Goal: Task Accomplishment & Management: Manage account settings

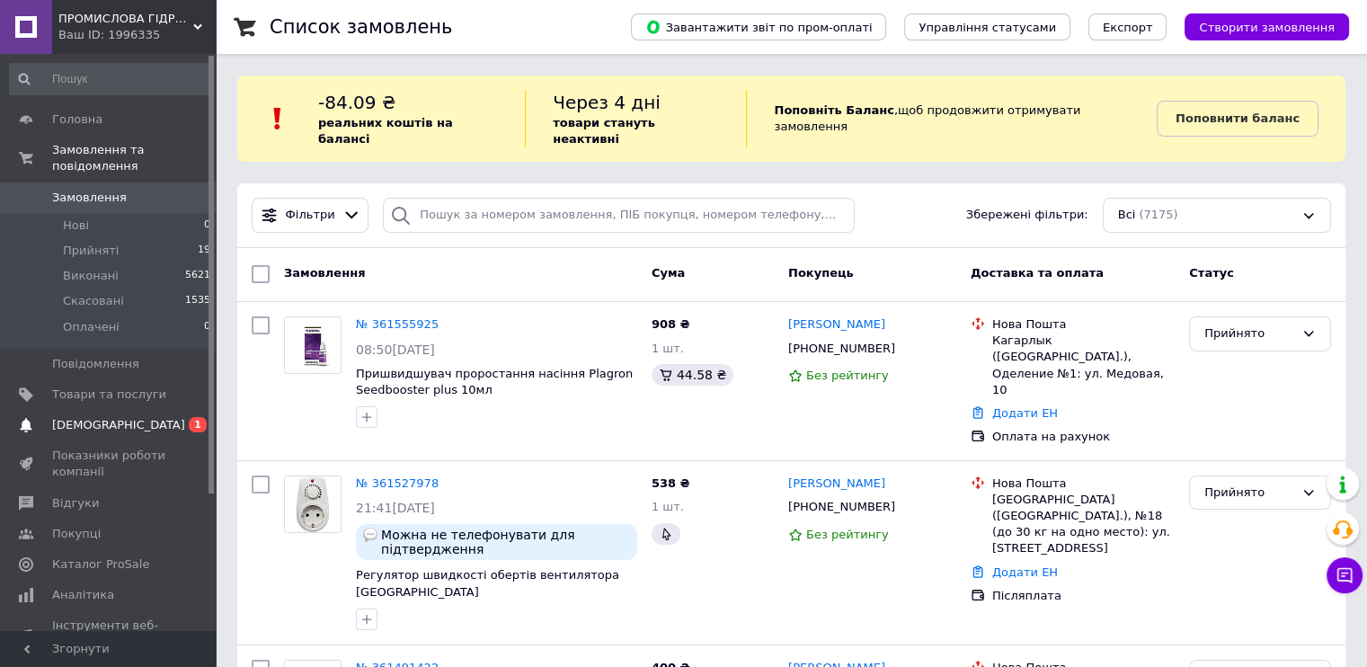
click at [70, 417] on span "[DEMOGRAPHIC_DATA]" at bounding box center [118, 425] width 133 height 16
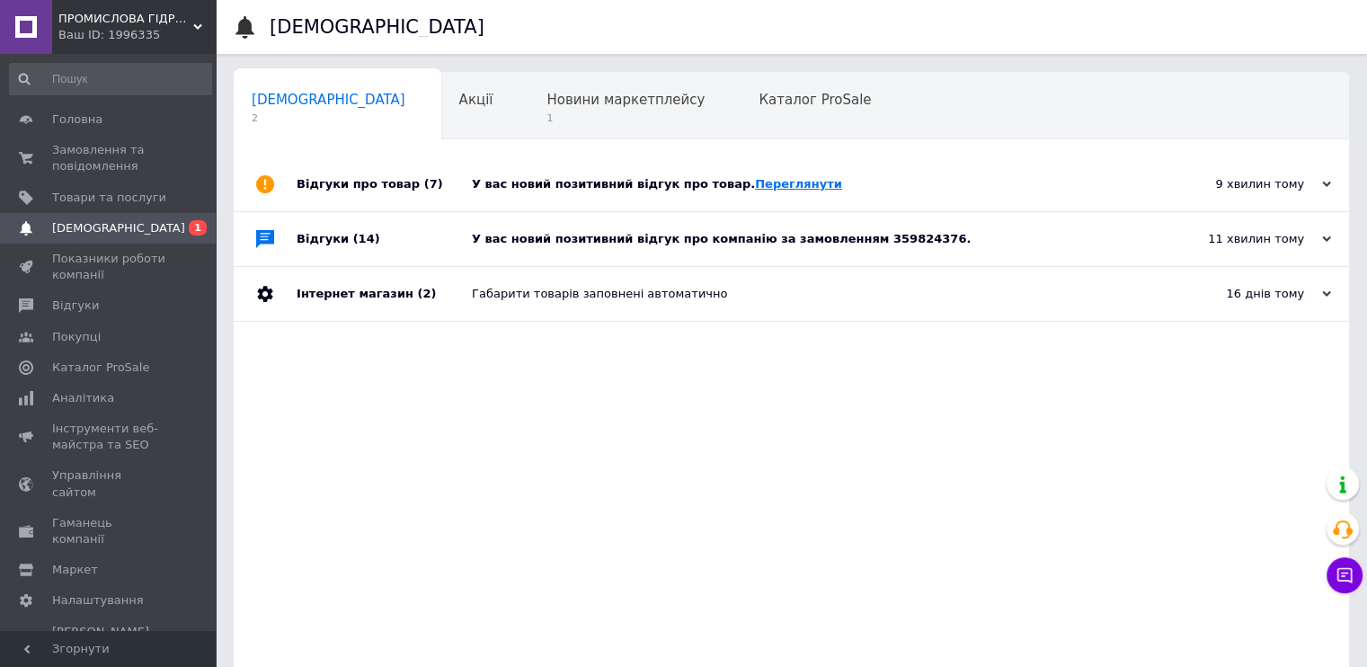
click at [755, 186] on link "Переглянути" at bounding box center [798, 183] width 87 height 13
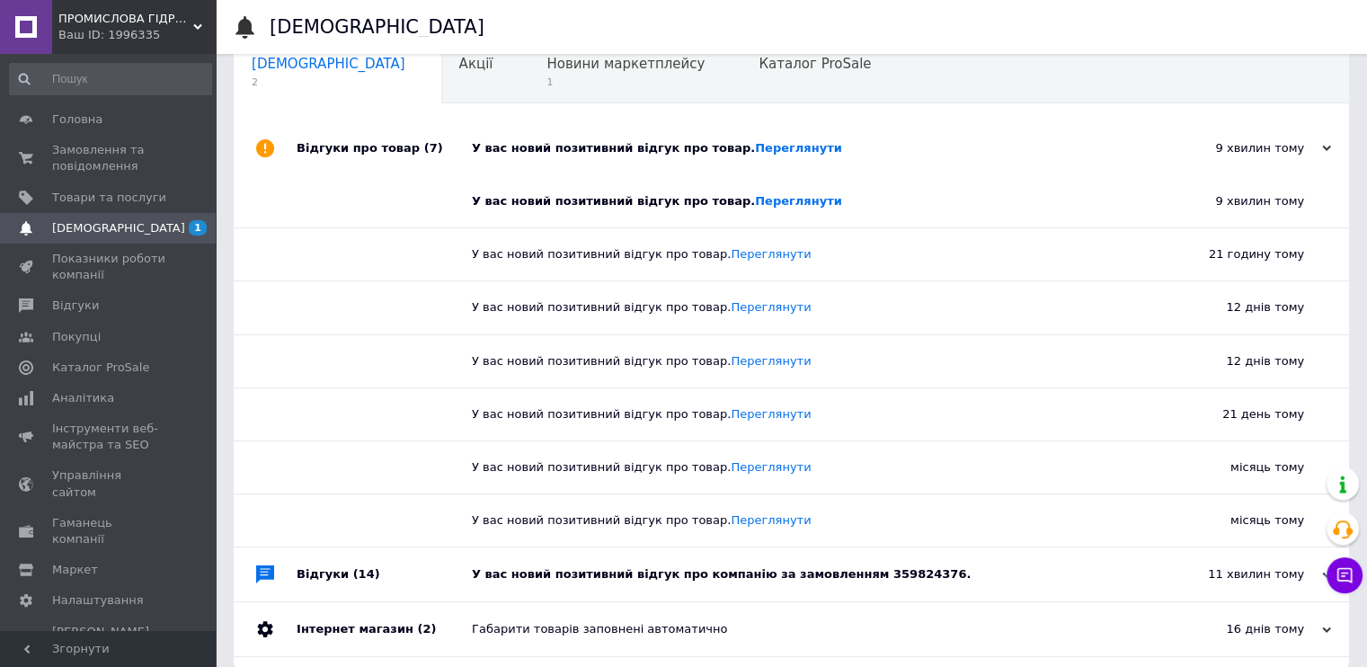
scroll to position [56, 0]
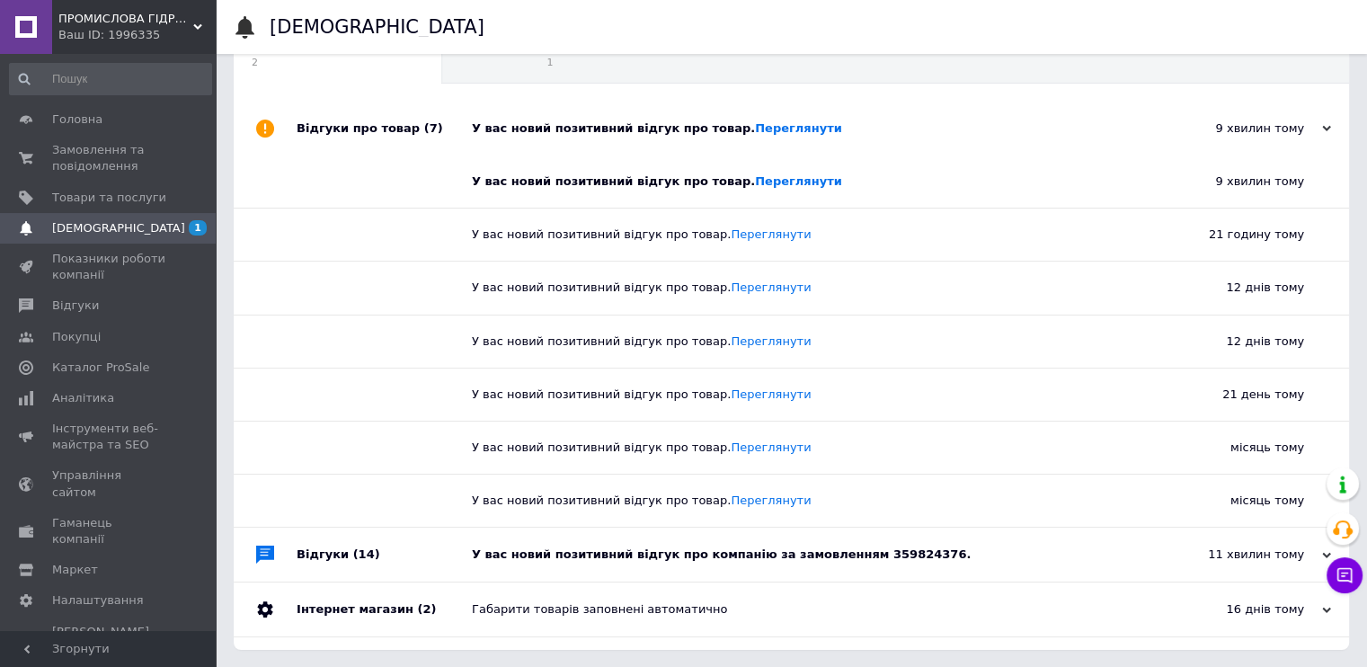
click at [779, 549] on div "У вас новий позитивний відгук про компанію за замовленням 359824376." at bounding box center [812, 555] width 680 height 16
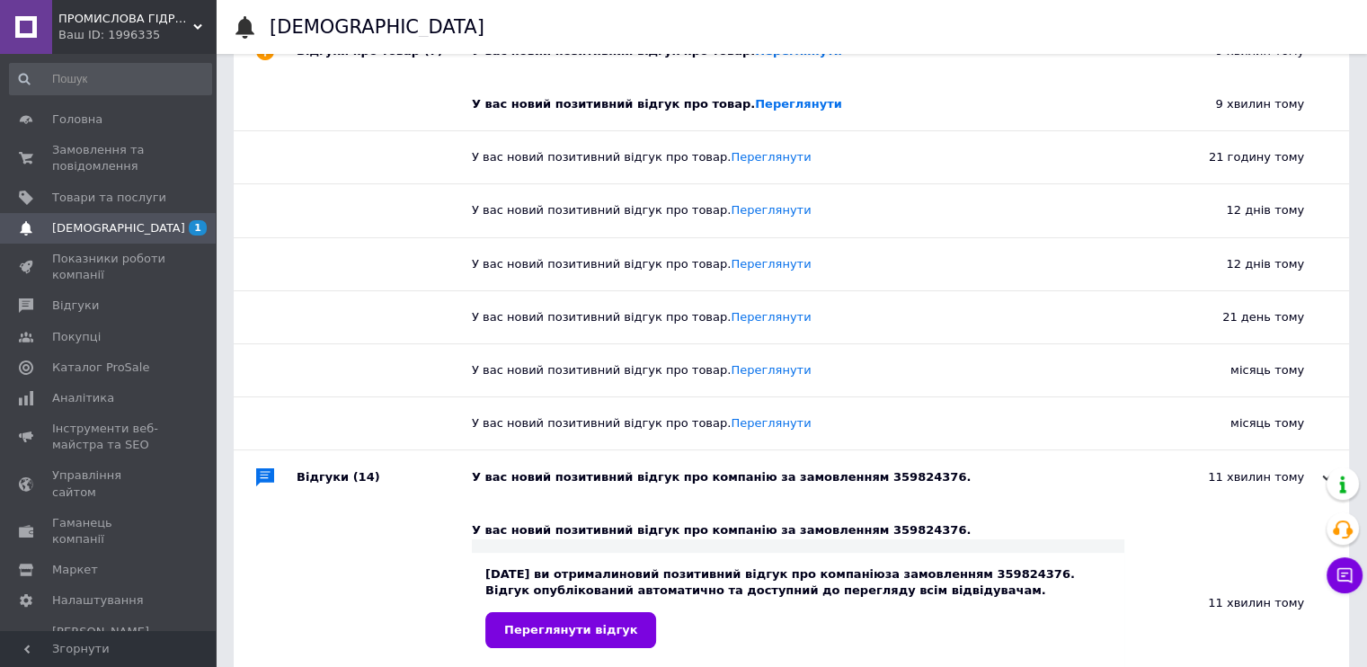
scroll to position [236, 0]
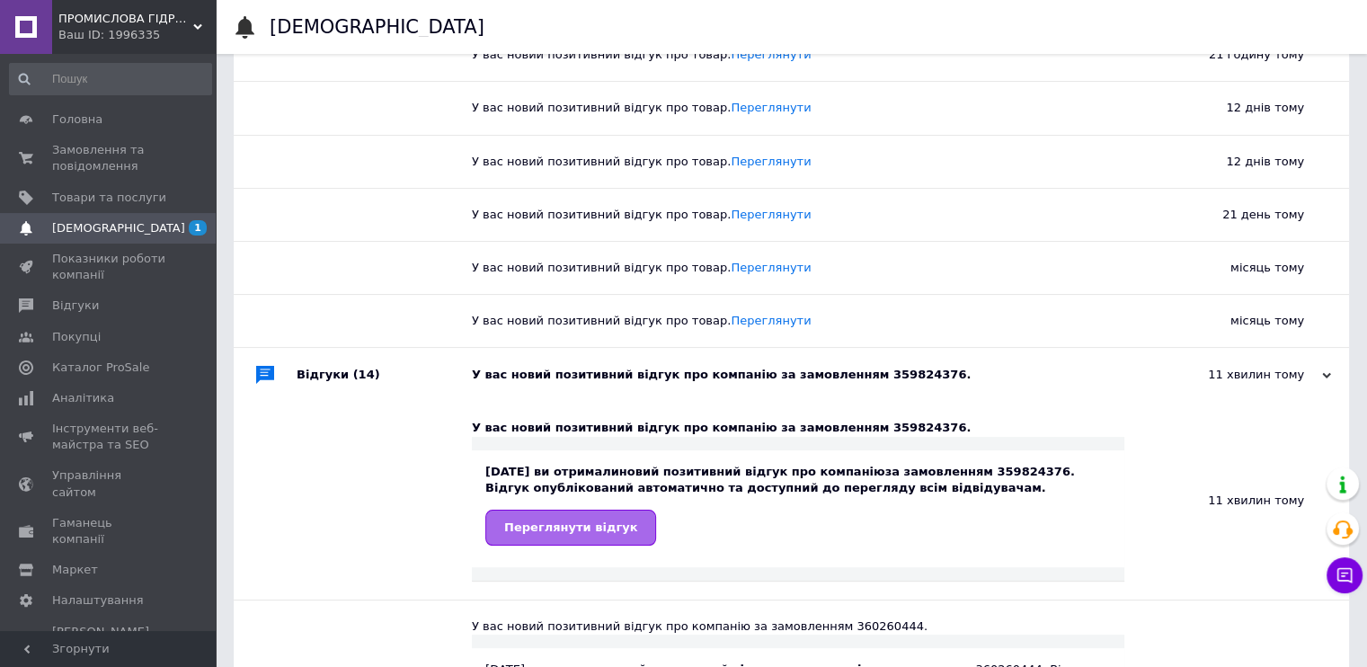
click at [529, 530] on span "Переглянути відгук" at bounding box center [570, 527] width 133 height 13
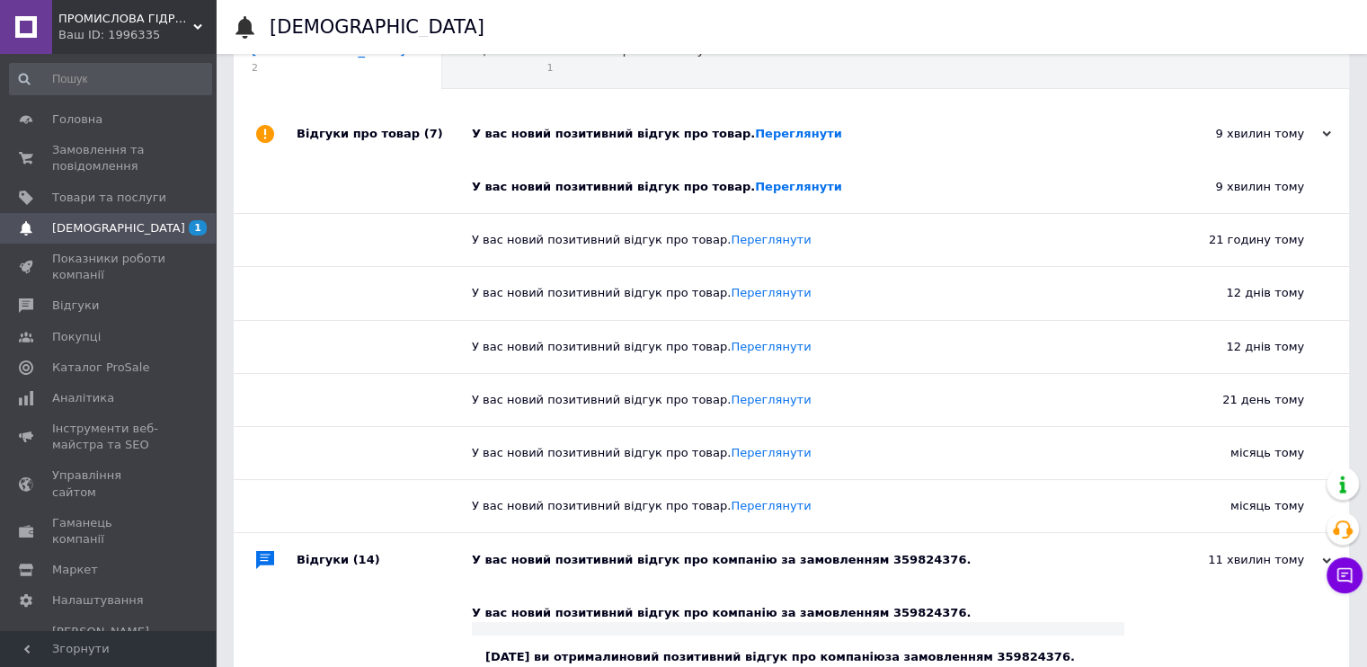
scroll to position [0, 0]
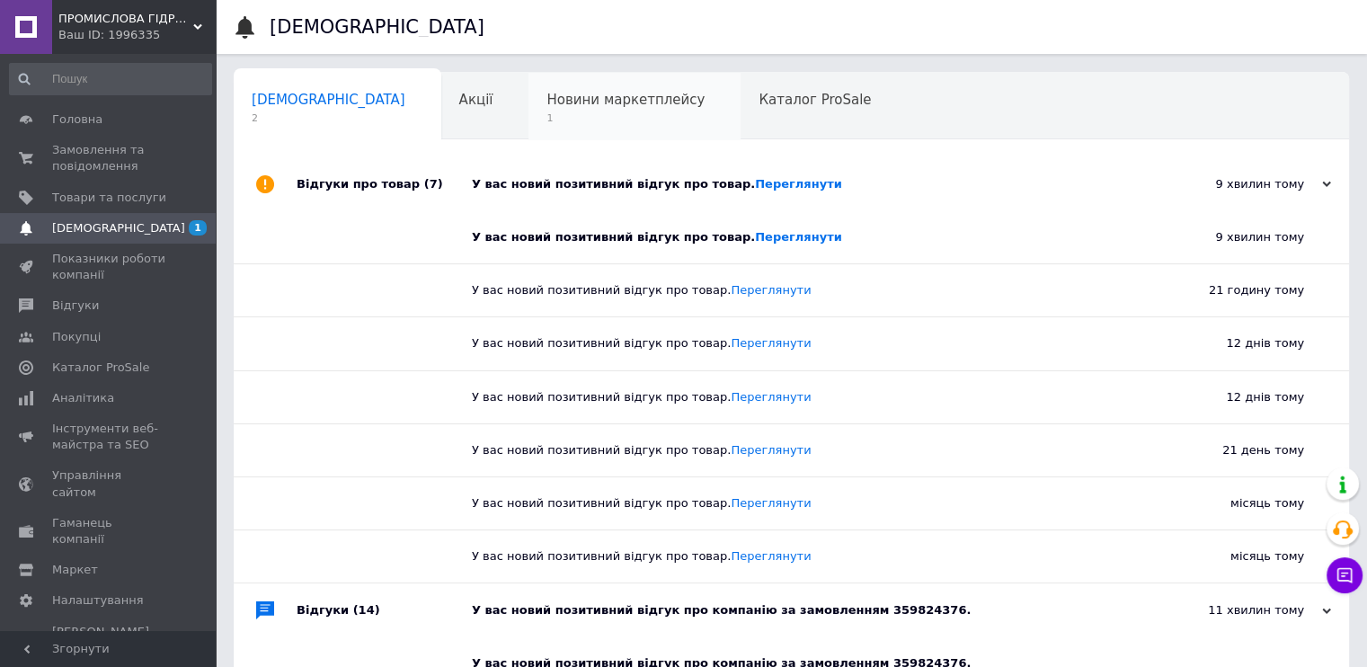
click at [547, 118] on span "1" at bounding box center [626, 117] width 158 height 13
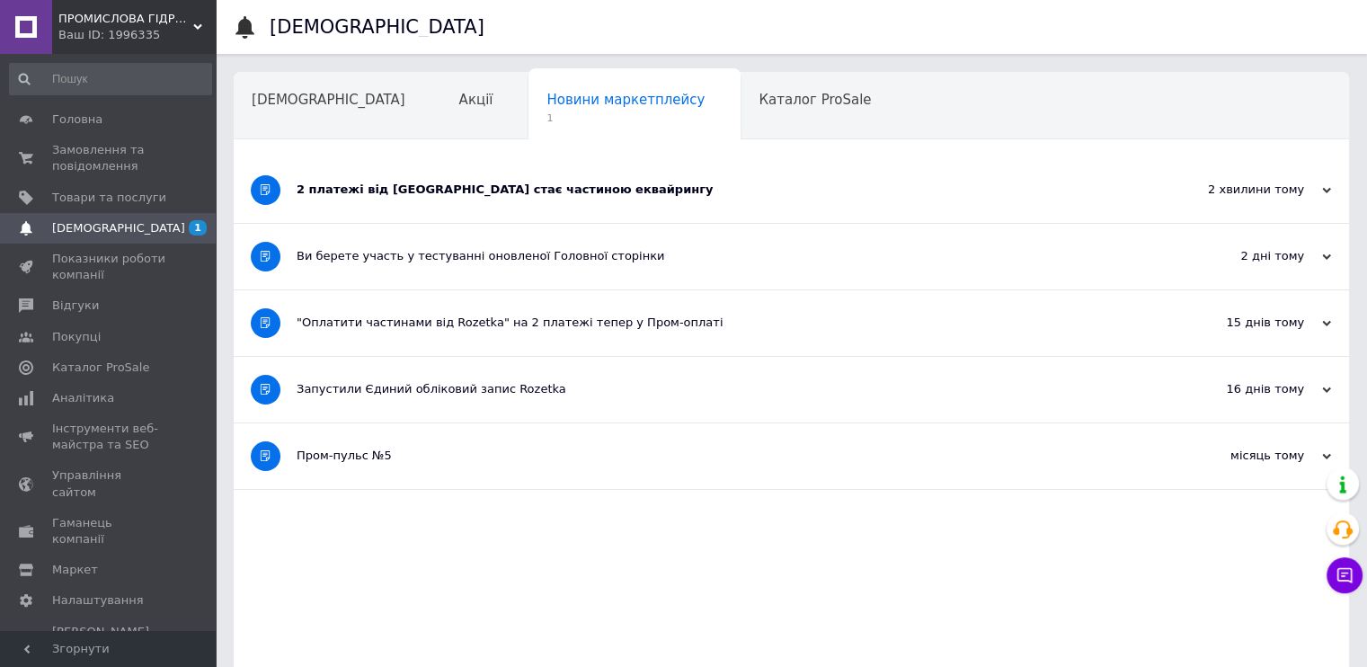
click at [535, 184] on div "2 платежі від Rozetka стає частиною еквайрингу" at bounding box center [724, 190] width 855 height 16
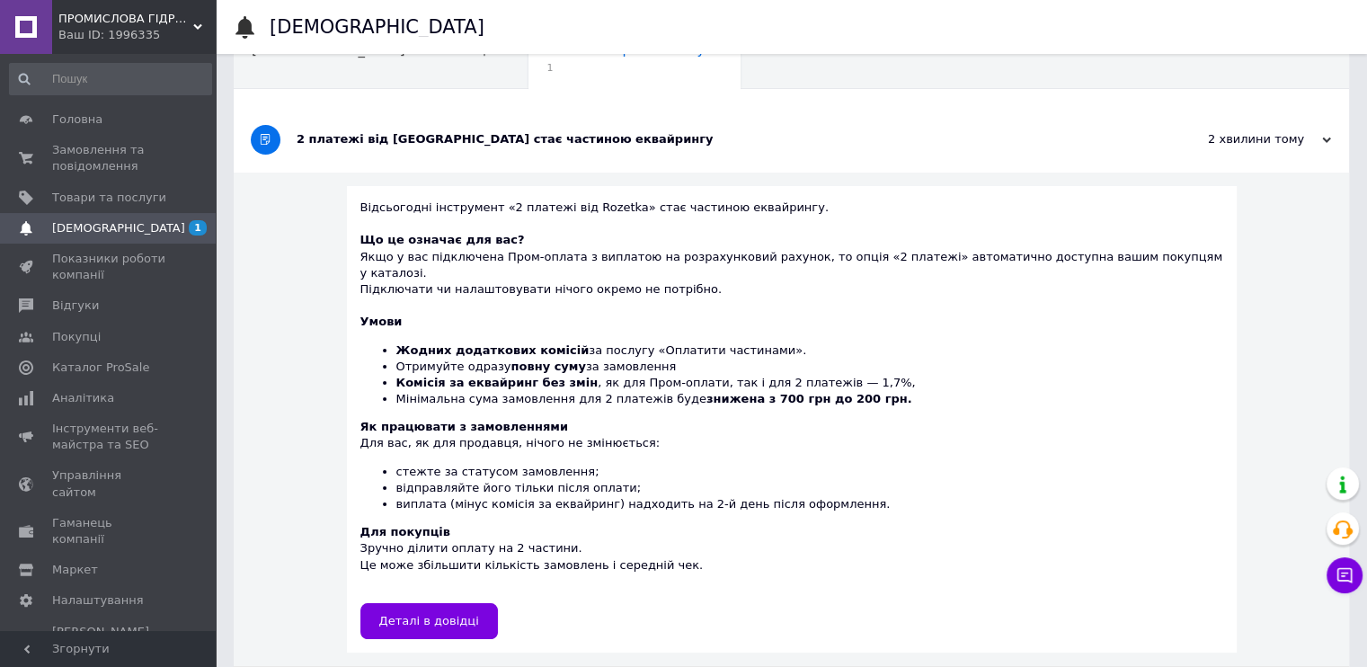
scroll to position [90, 0]
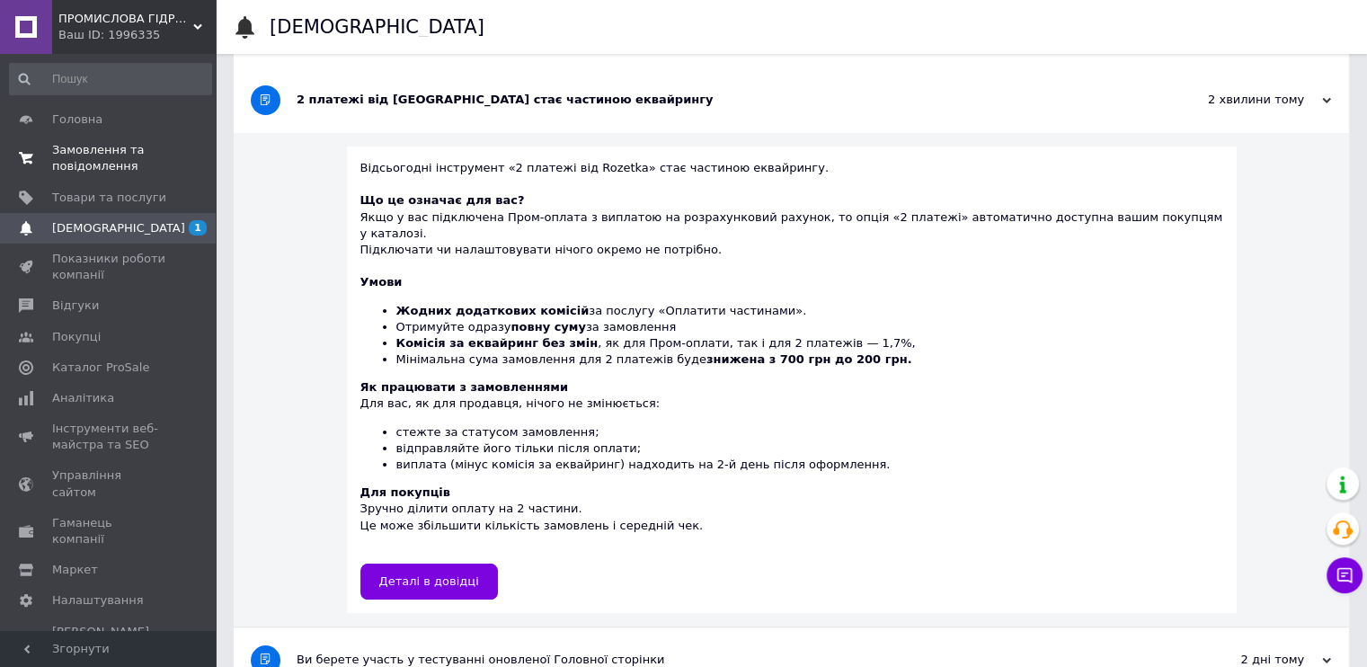
click at [100, 157] on span "Замовлення та повідомлення" at bounding box center [109, 158] width 114 height 32
